Goal: Information Seeking & Learning: Learn about a topic

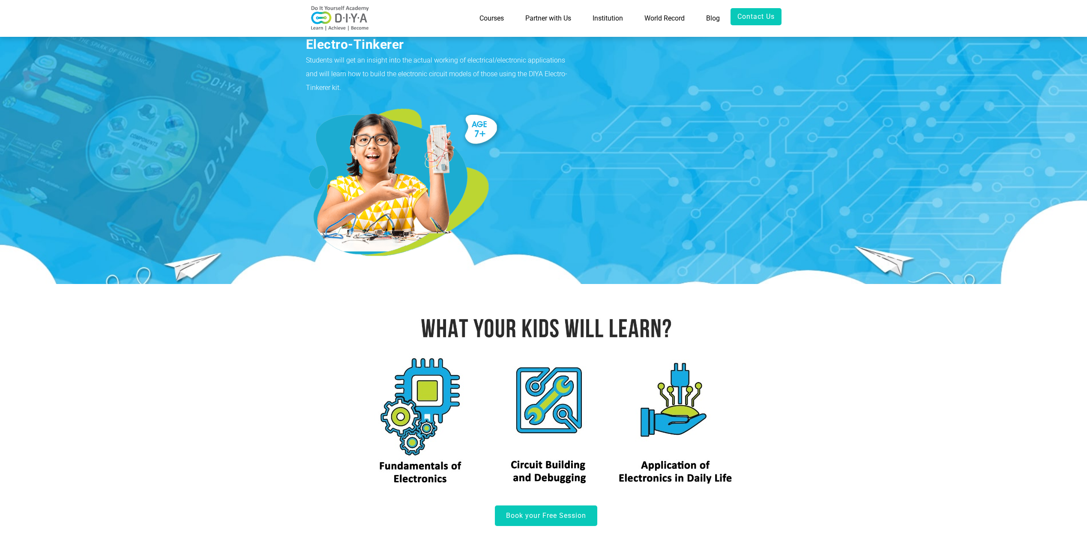
scroll to position [43, 0]
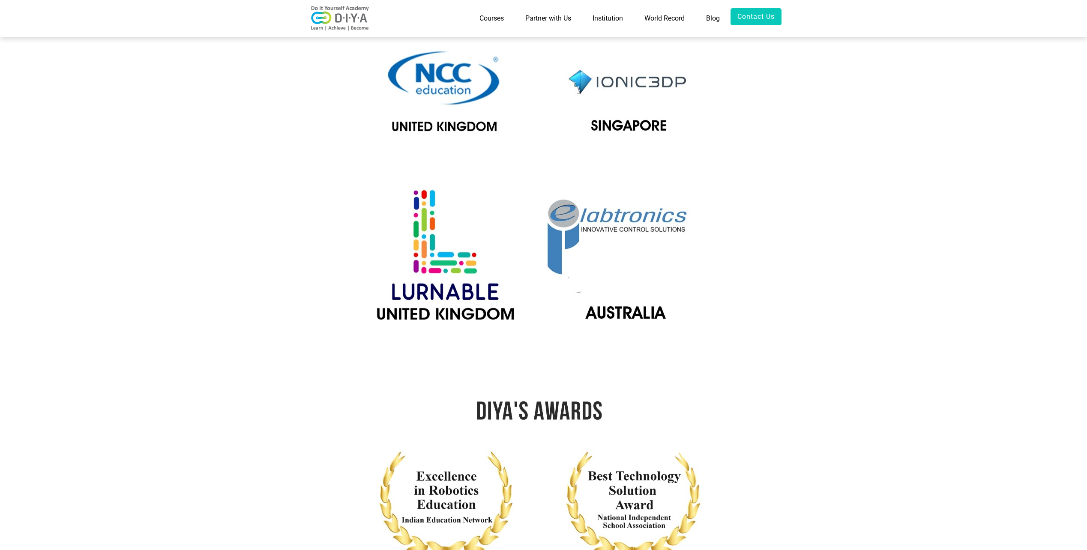
scroll to position [963, 0]
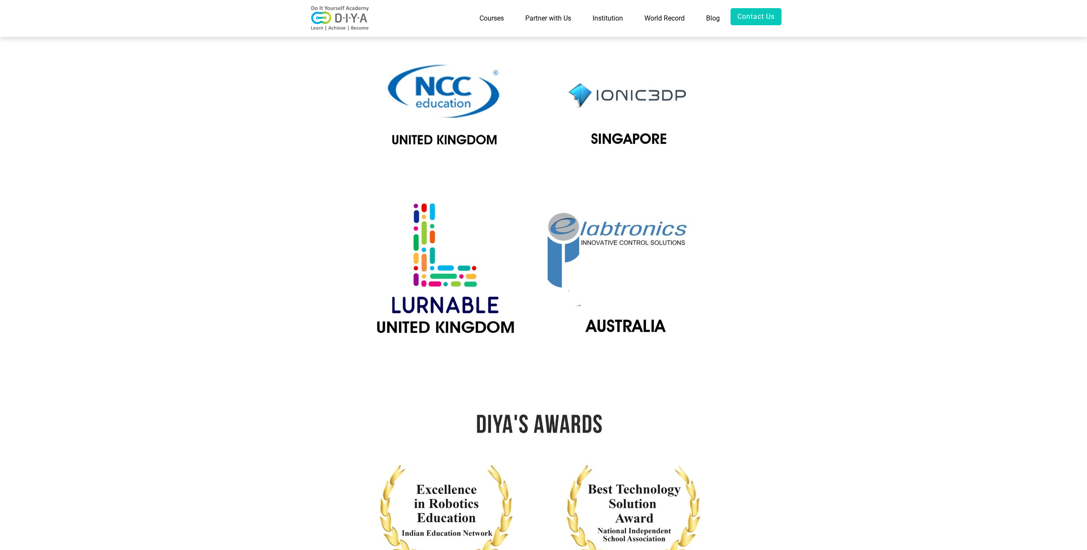
click at [483, 17] on link "Courses" at bounding box center [492, 18] width 46 height 21
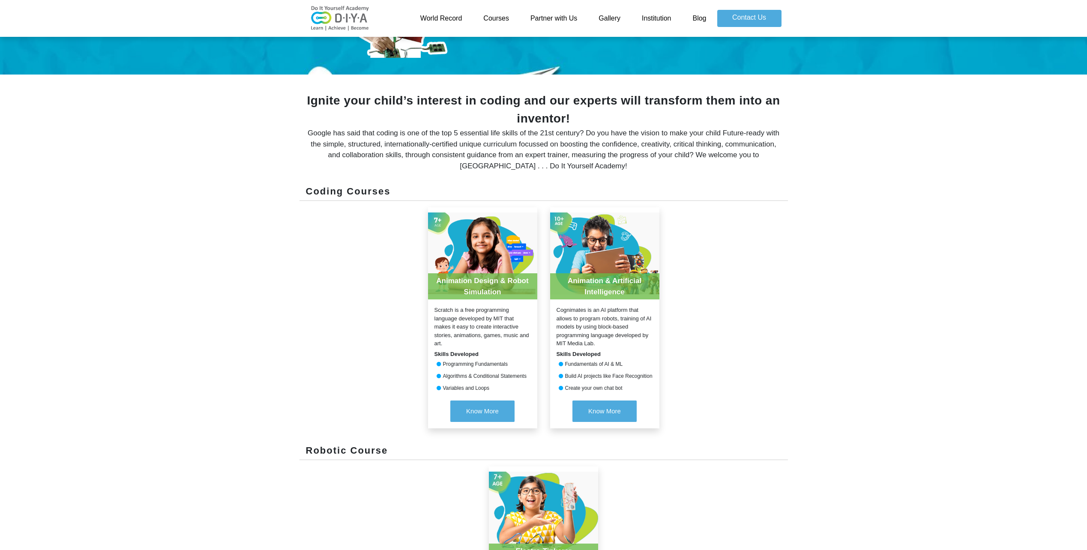
scroll to position [257, 0]
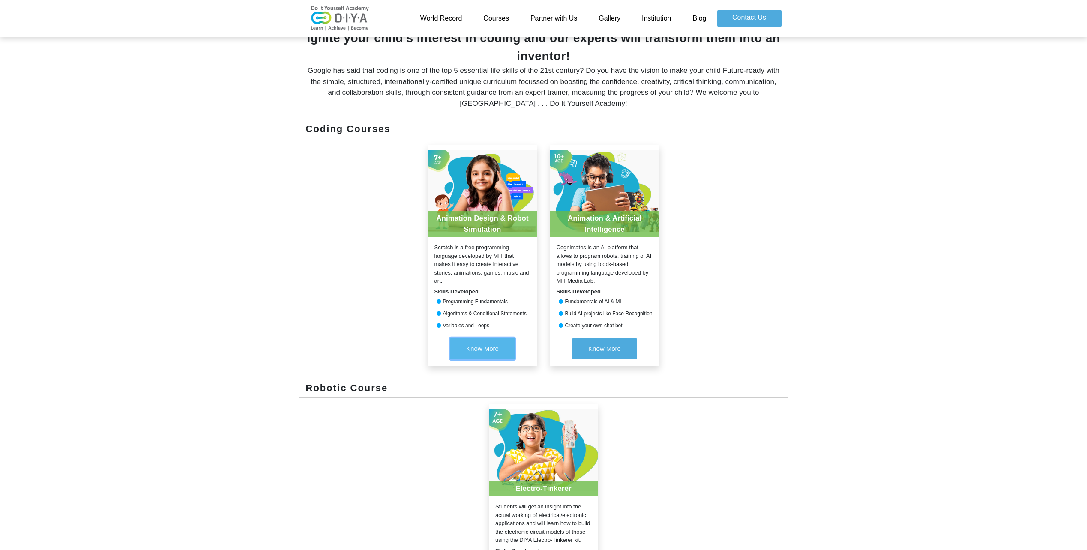
click at [487, 349] on span "Know More" at bounding box center [482, 348] width 33 height 7
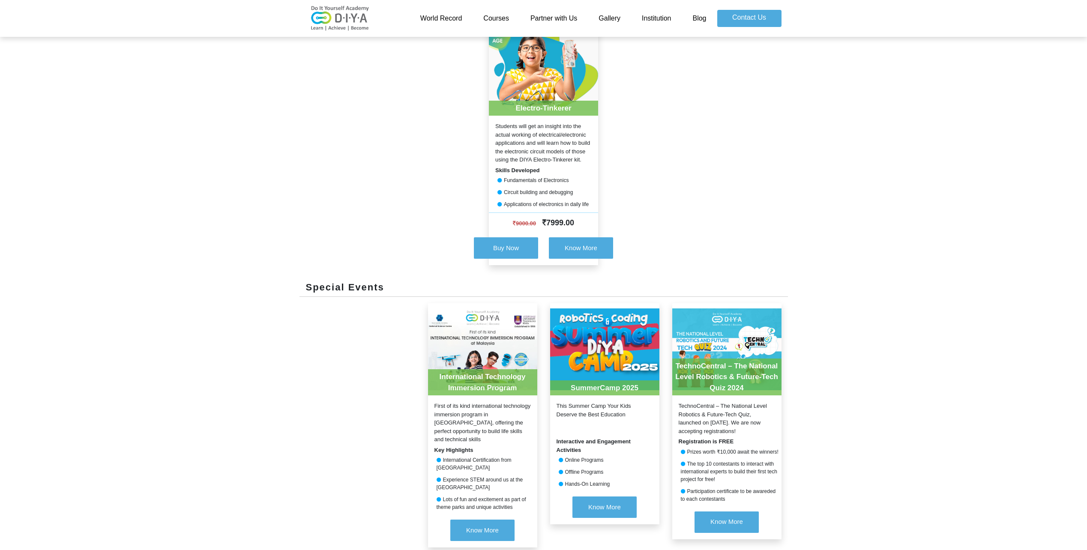
scroll to position [685, 0]
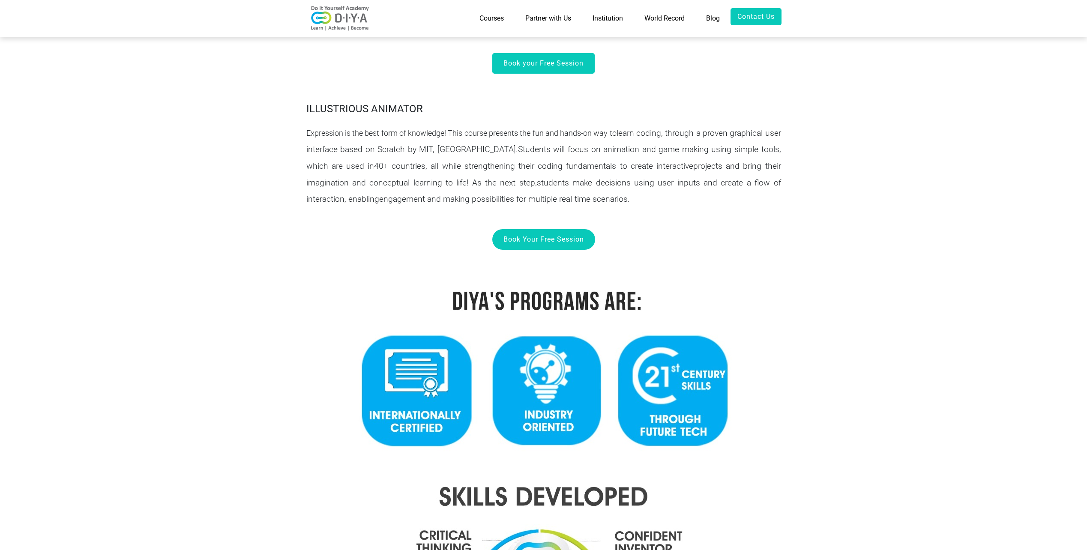
scroll to position [471, 0]
